Goal: Transaction & Acquisition: Subscribe to service/newsletter

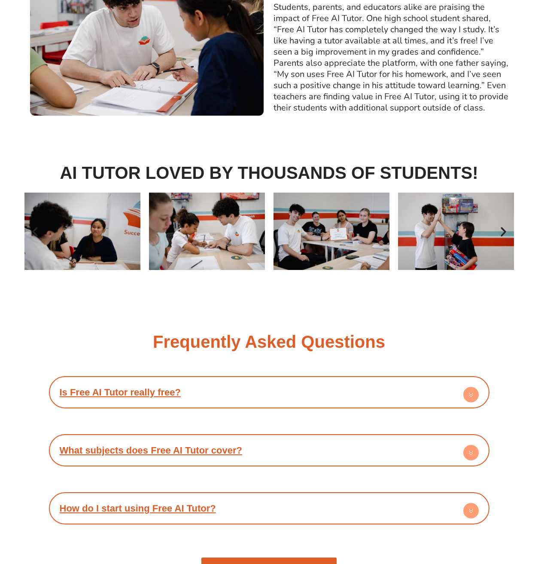
scroll to position [1189, 0]
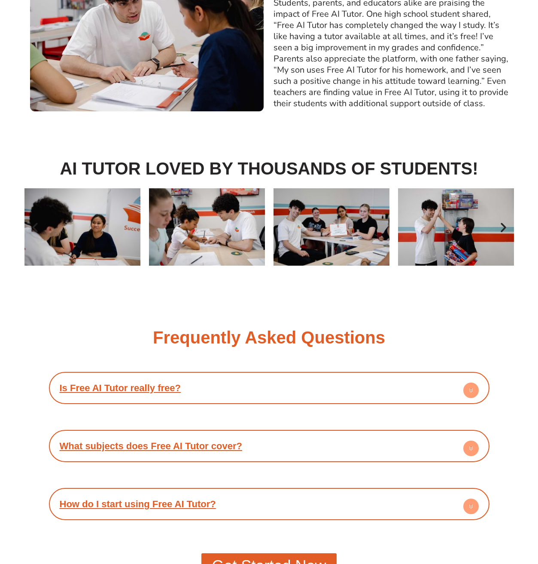
click at [475, 390] on circle at bounding box center [471, 389] width 15 height 15
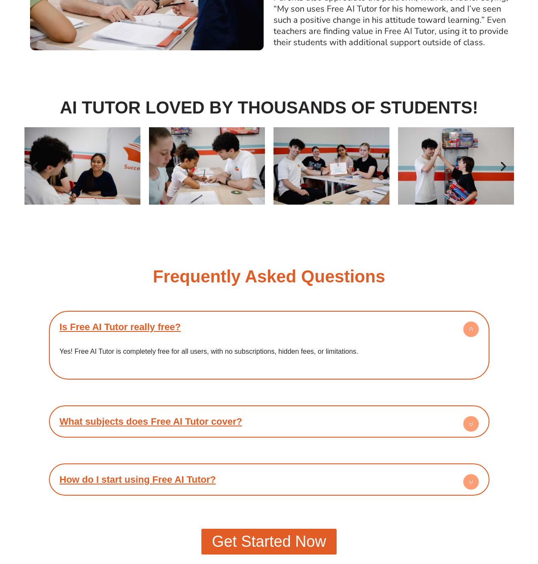
scroll to position [1250, 0]
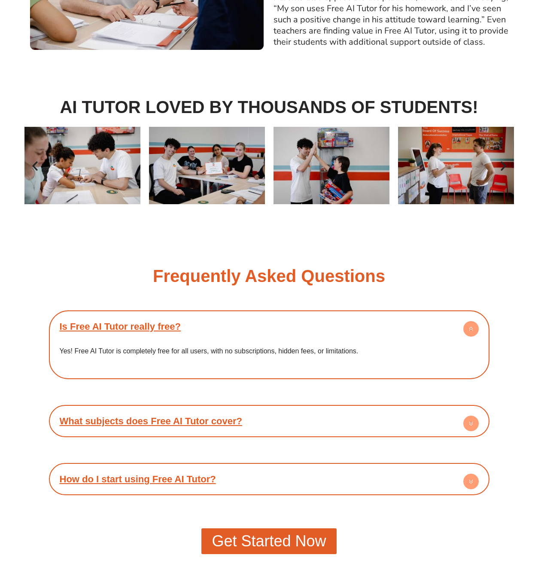
click at [472, 418] on circle at bounding box center [471, 423] width 15 height 15
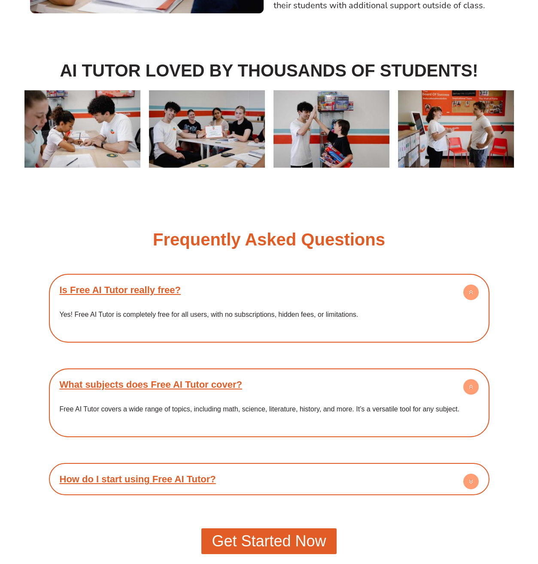
scroll to position [1366, 0]
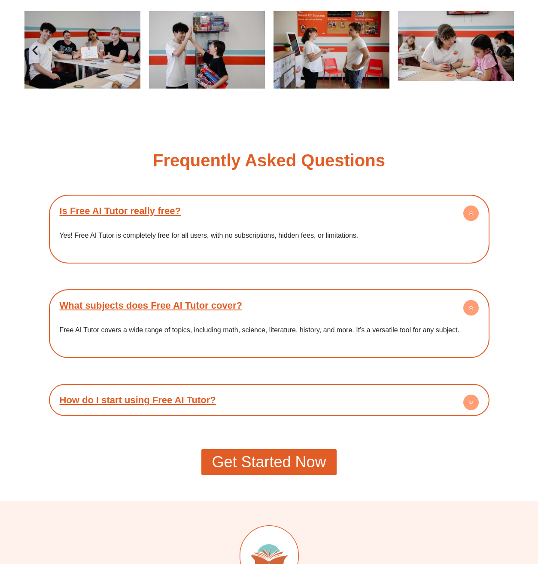
click at [471, 401] on icon at bounding box center [471, 401] width 3 height 1
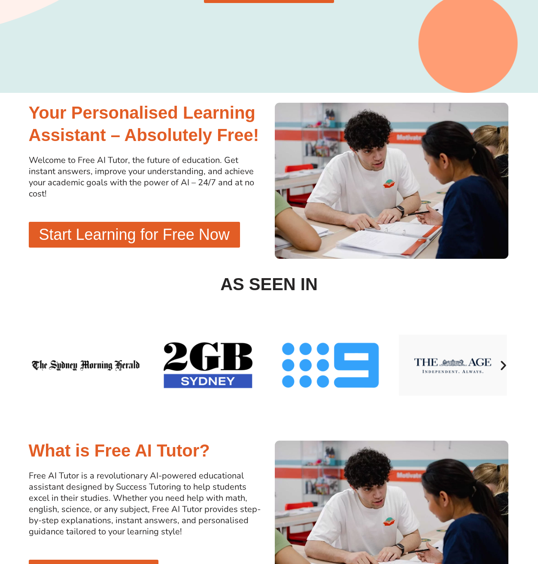
scroll to position [0, 0]
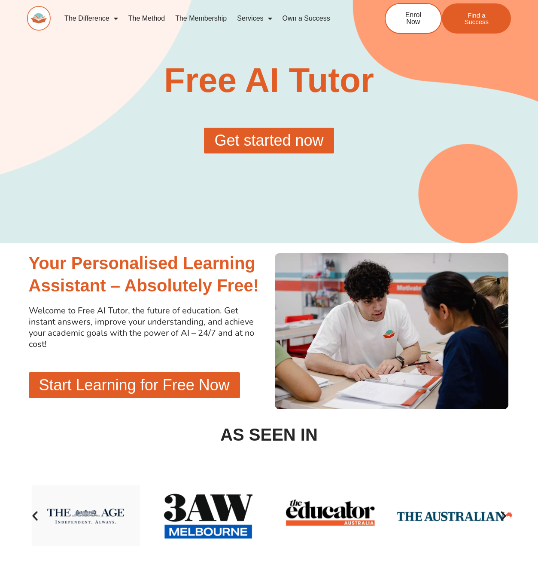
click at [197, 17] on link "The Membership" at bounding box center [201, 19] width 62 height 20
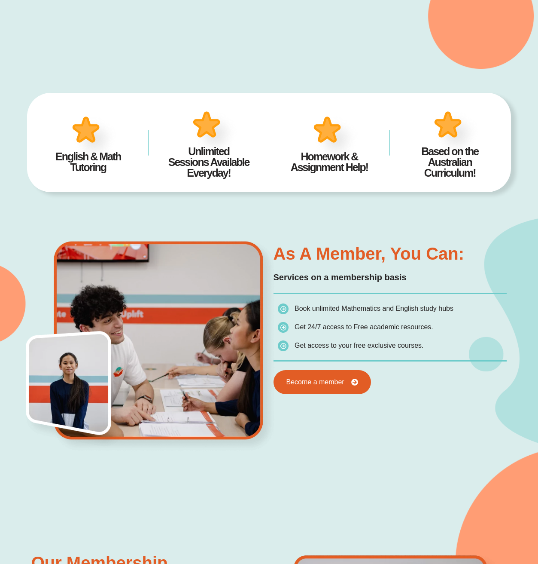
scroll to position [354, 0]
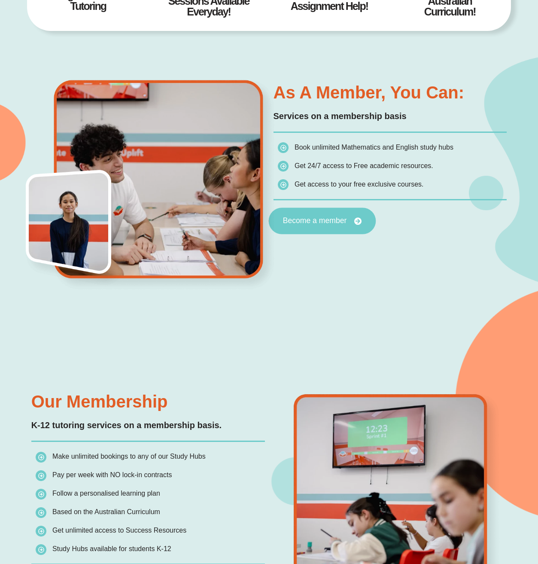
click at [321, 218] on span "Become a member" at bounding box center [315, 221] width 64 height 8
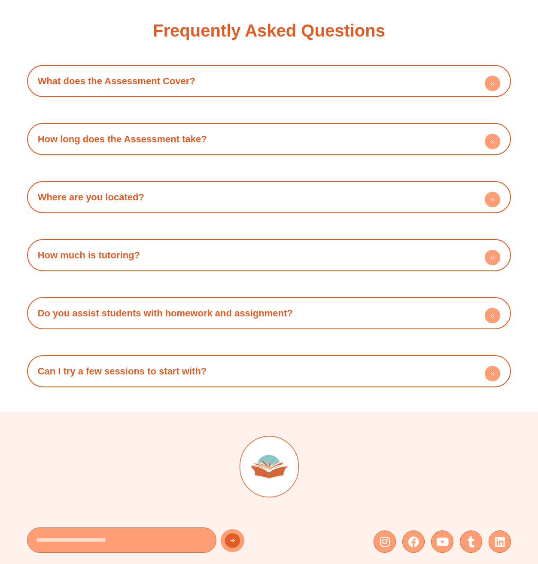
scroll to position [2327, 0]
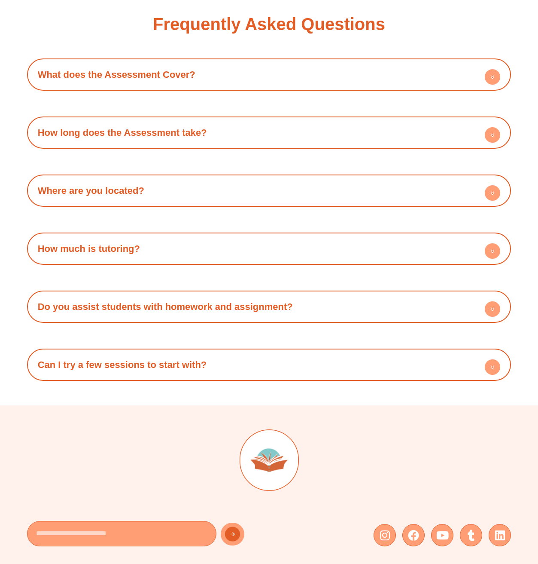
click at [496, 252] on circle at bounding box center [492, 250] width 15 height 15
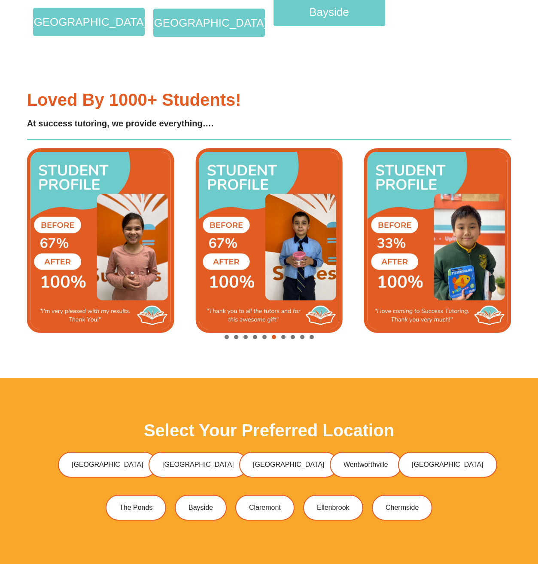
scroll to position [1471, 0]
